Goal: Task Accomplishment & Management: Use online tool/utility

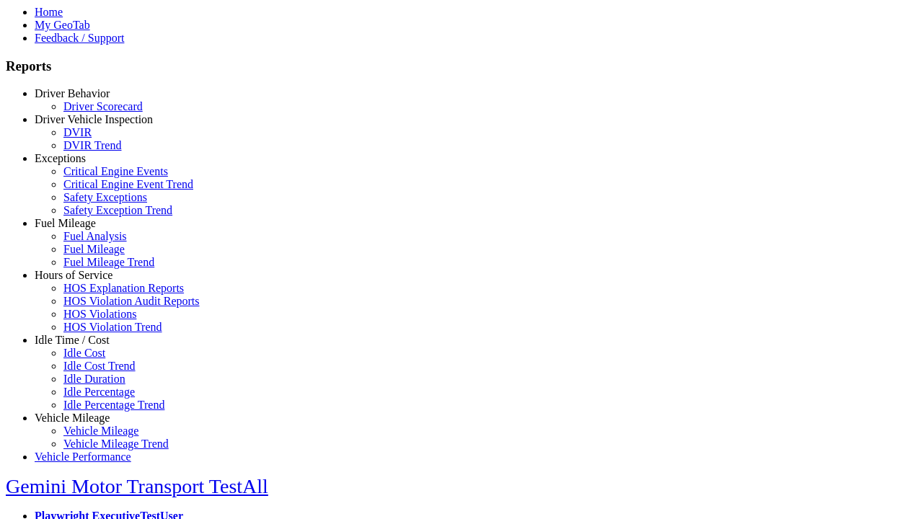
click at [83, 346] on link "Idle Time / Cost" at bounding box center [72, 340] width 75 height 12
click at [94, 359] on link "Idle Cost" at bounding box center [84, 353] width 42 height 12
select select
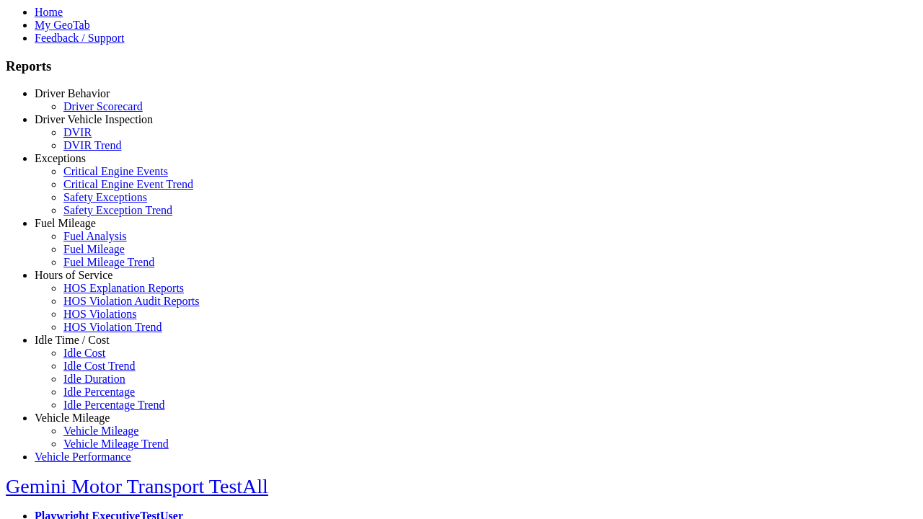
select select
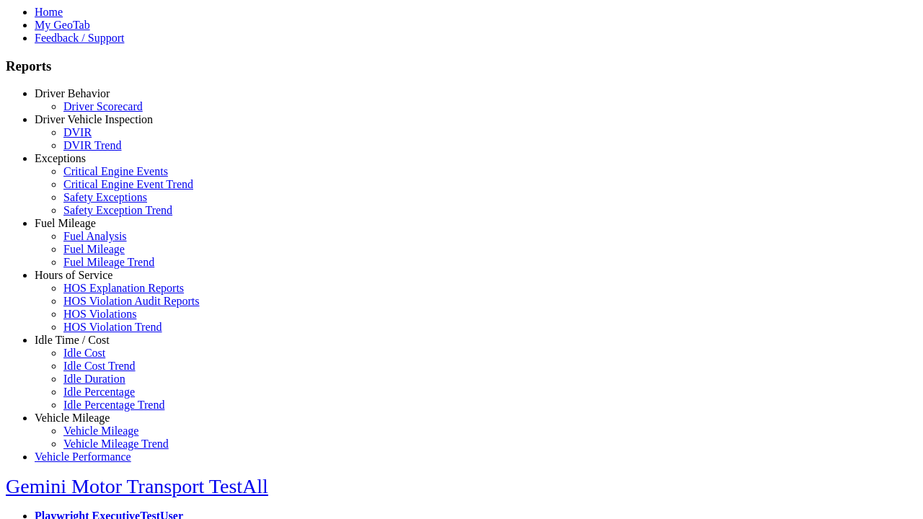
select select
